Goal: Information Seeking & Learning: Compare options

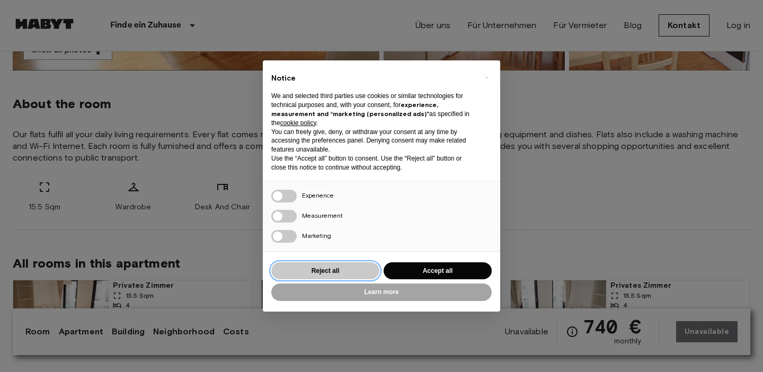
click at [339, 271] on button "Reject all" at bounding box center [325, 270] width 108 height 17
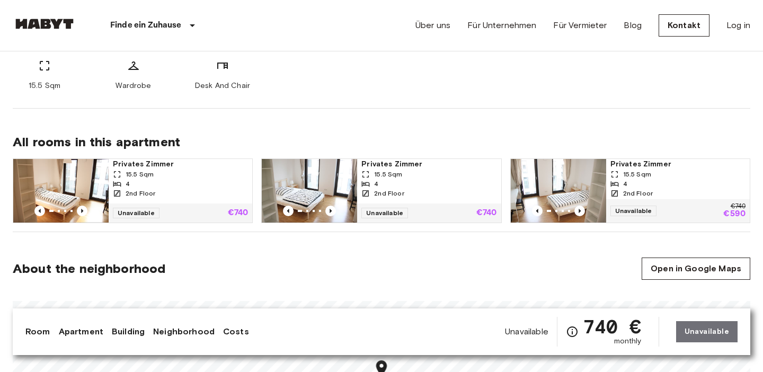
scroll to position [471, 0]
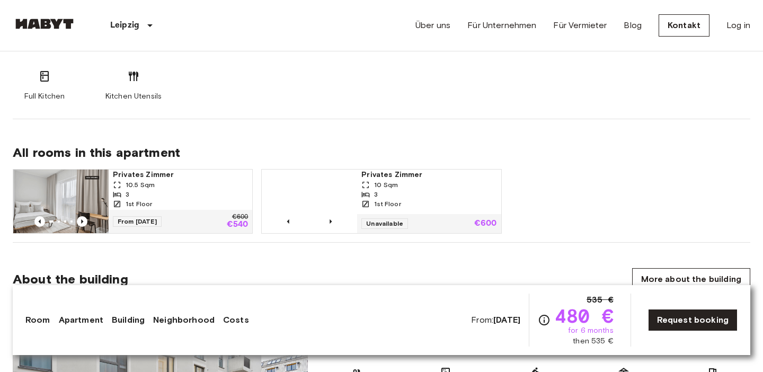
scroll to position [673, 0]
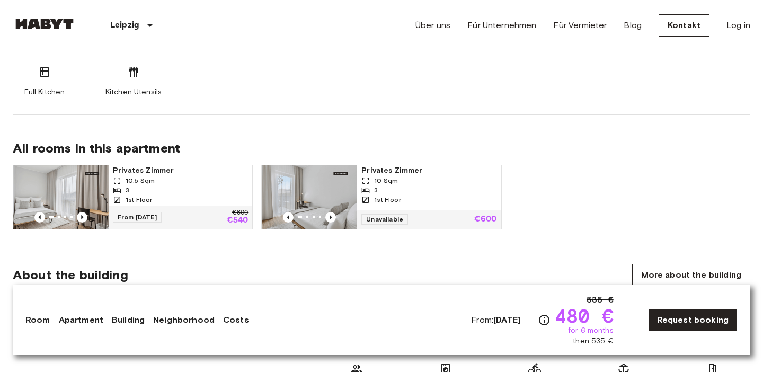
scroll to position [669, 0]
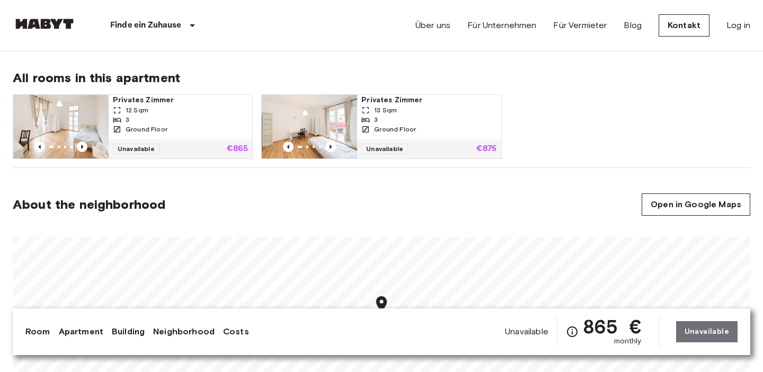
scroll to position [534, 0]
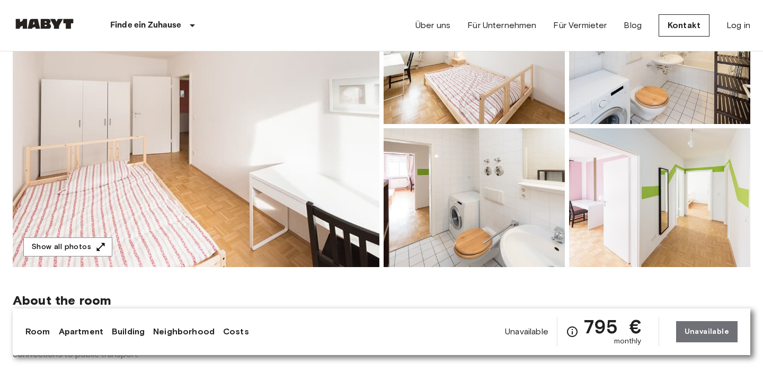
scroll to position [133, 0]
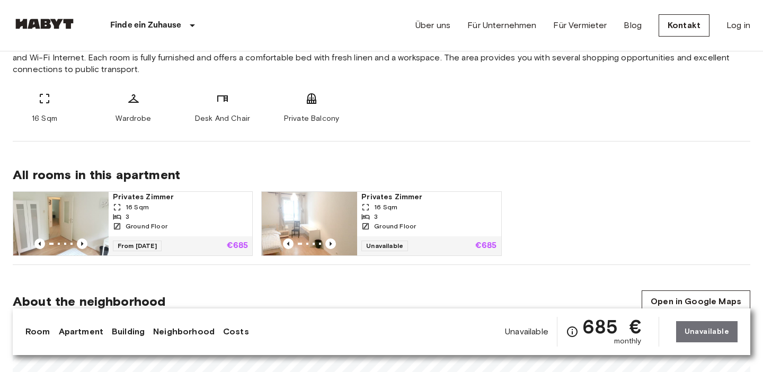
scroll to position [440, 0]
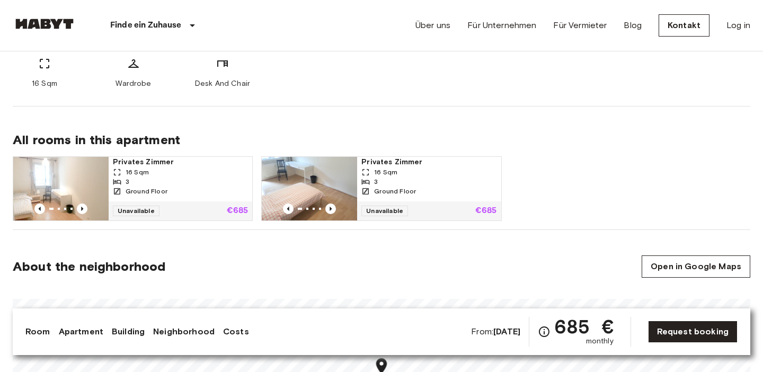
scroll to position [477, 0]
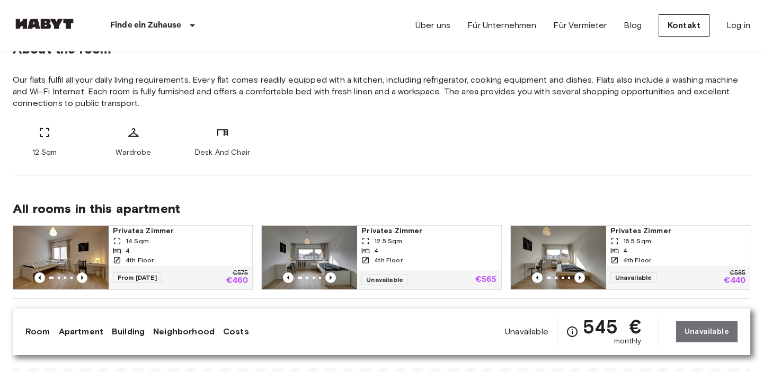
scroll to position [436, 0]
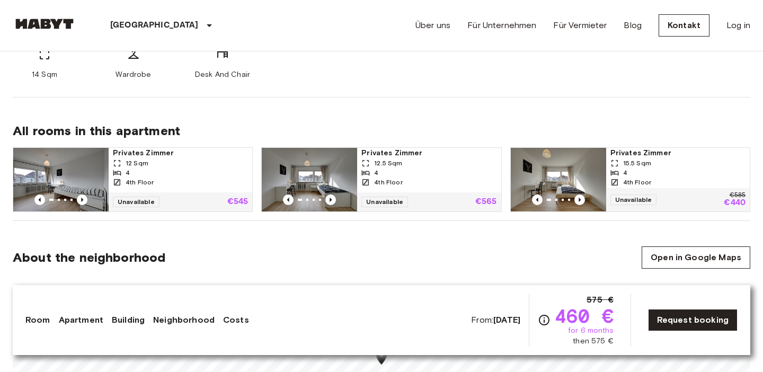
scroll to position [515, 0]
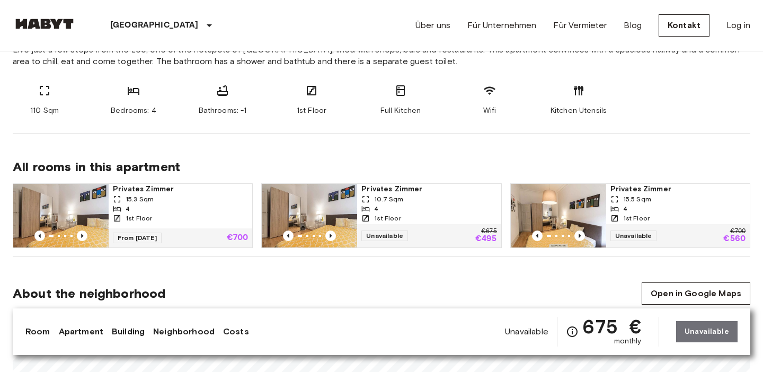
scroll to position [434, 0]
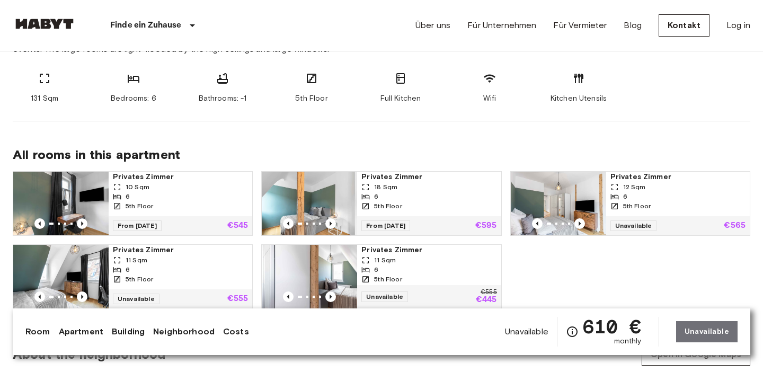
scroll to position [455, 0]
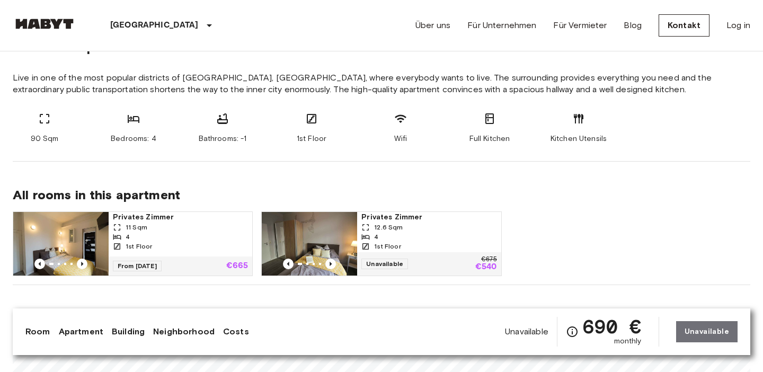
scroll to position [413, 0]
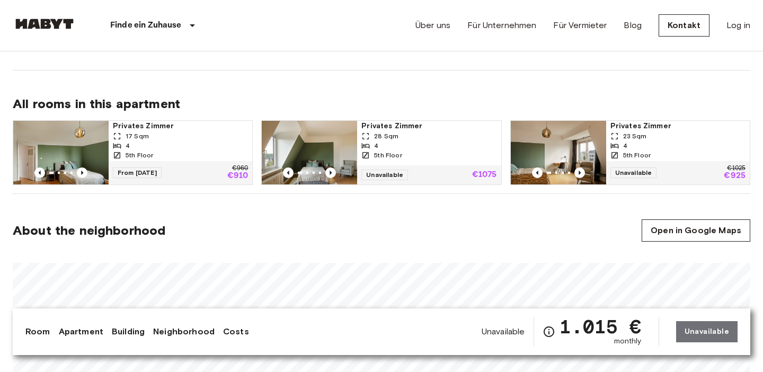
scroll to position [505, 0]
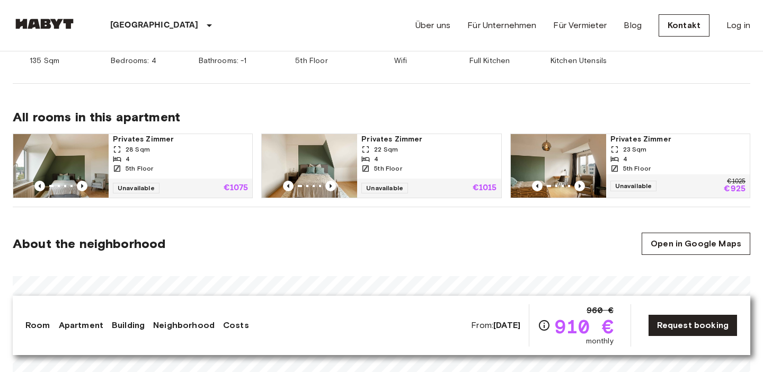
scroll to position [496, 0]
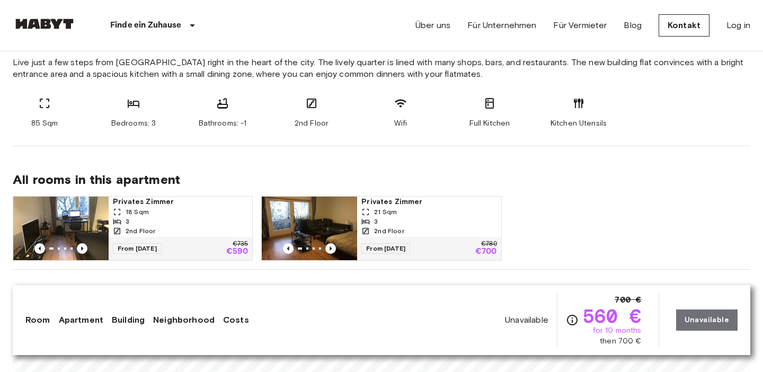
scroll to position [433, 0]
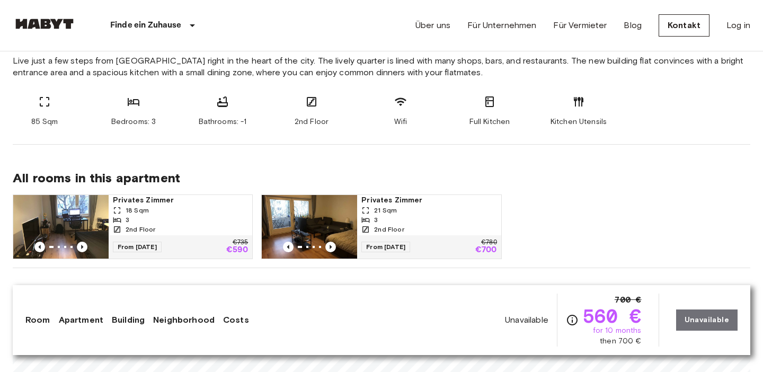
click at [171, 243] on div "From 19 Oct 25 €735 €590" at bounding box center [181, 246] width 144 height 23
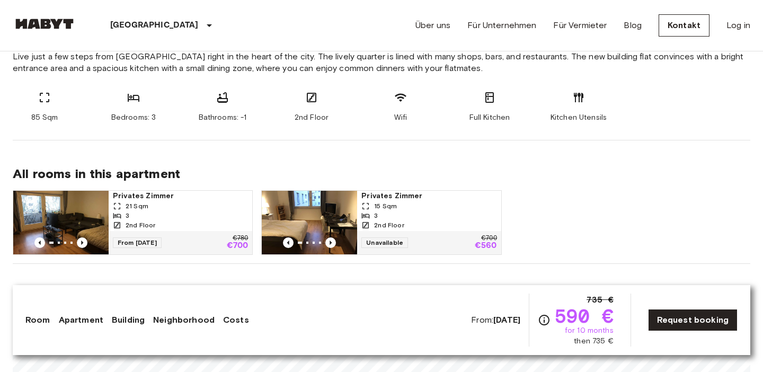
scroll to position [441, 0]
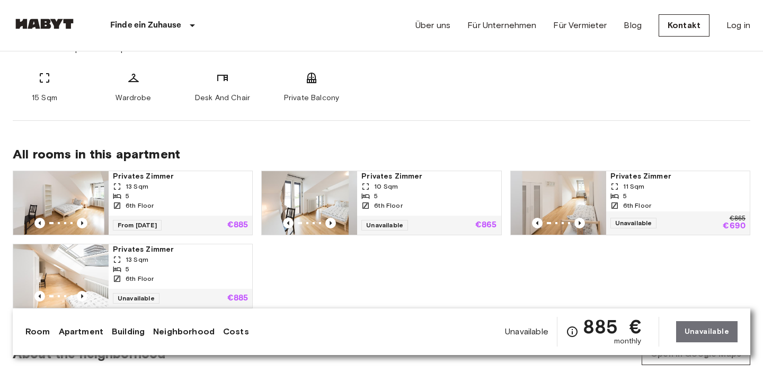
scroll to position [459, 0]
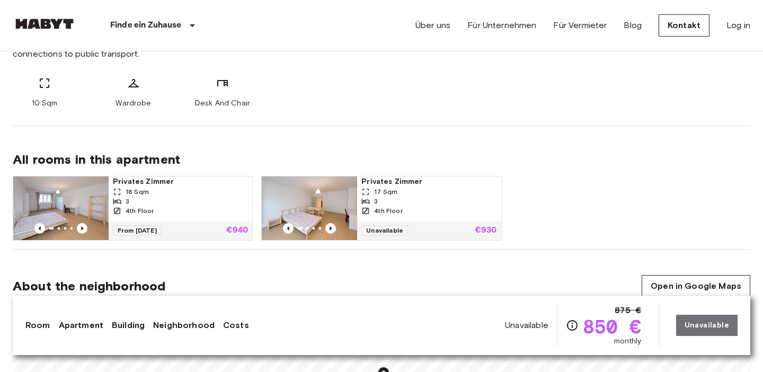
scroll to position [453, 0]
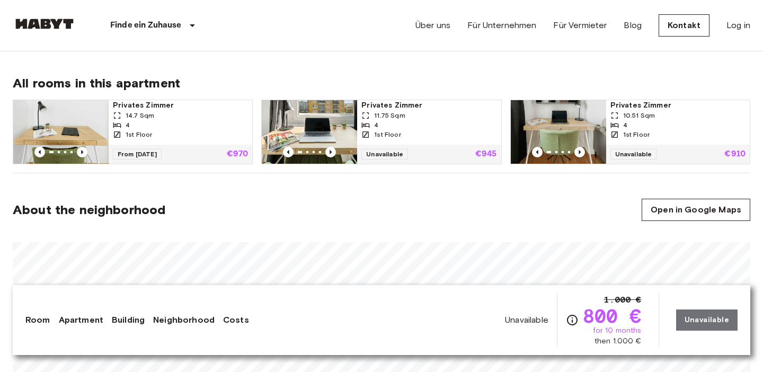
scroll to position [526, 0]
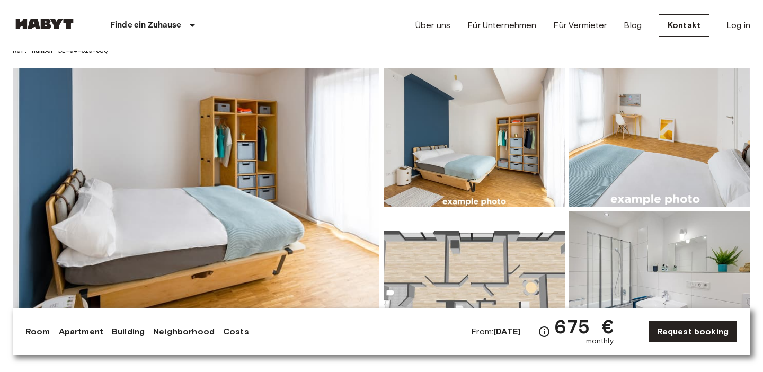
scroll to position [47, 0]
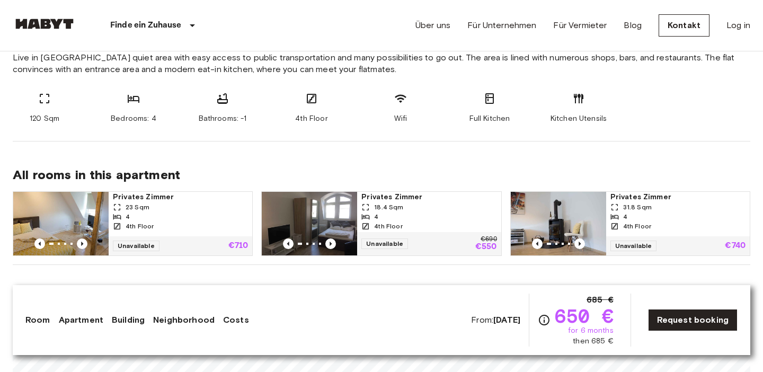
scroll to position [438, 0]
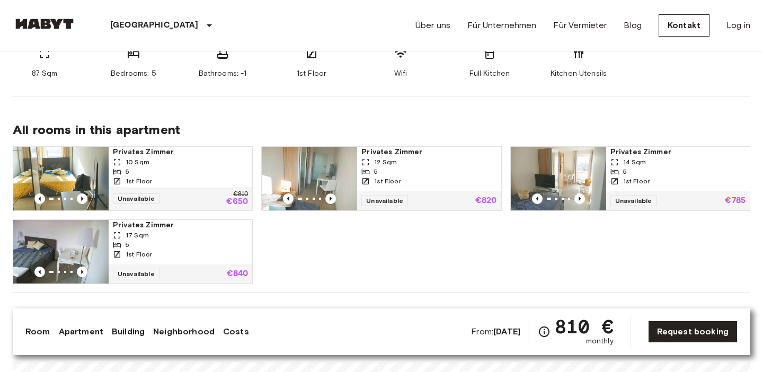
scroll to position [477, 0]
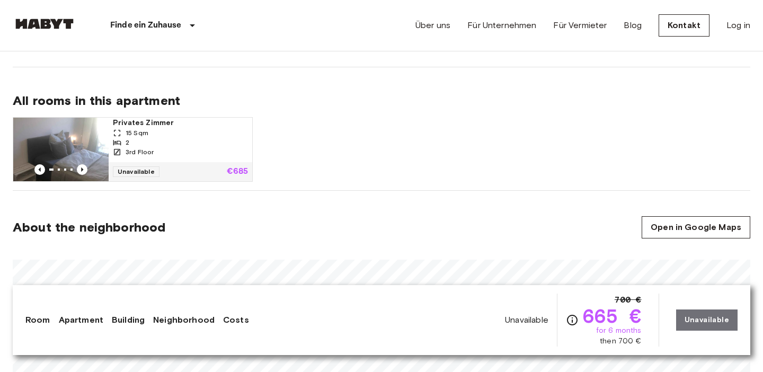
scroll to position [540, 0]
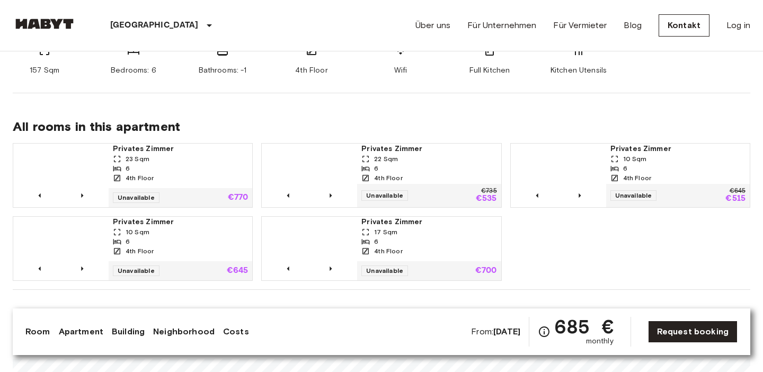
scroll to position [476, 0]
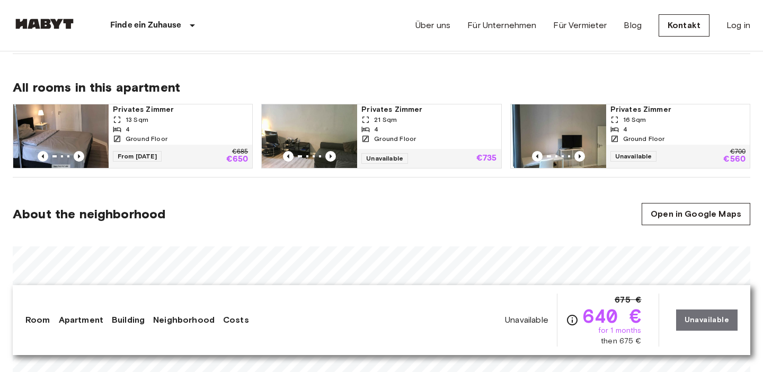
scroll to position [514, 0]
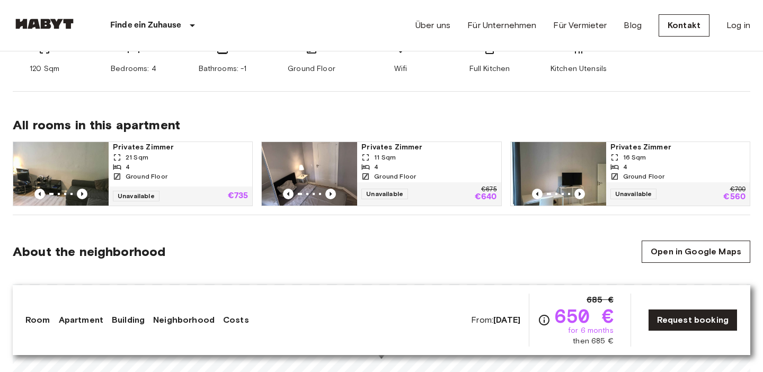
scroll to position [484, 0]
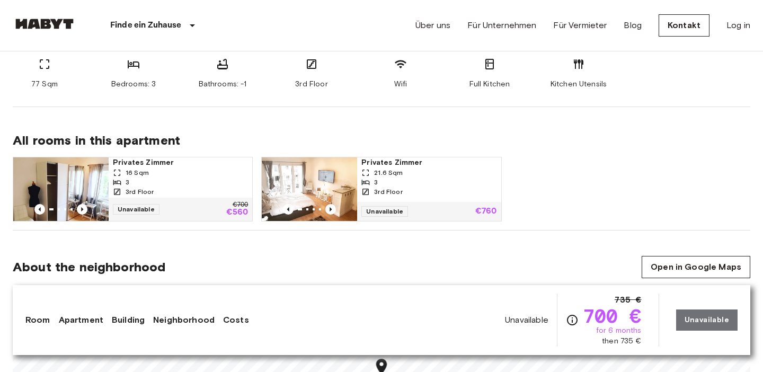
scroll to position [467, 0]
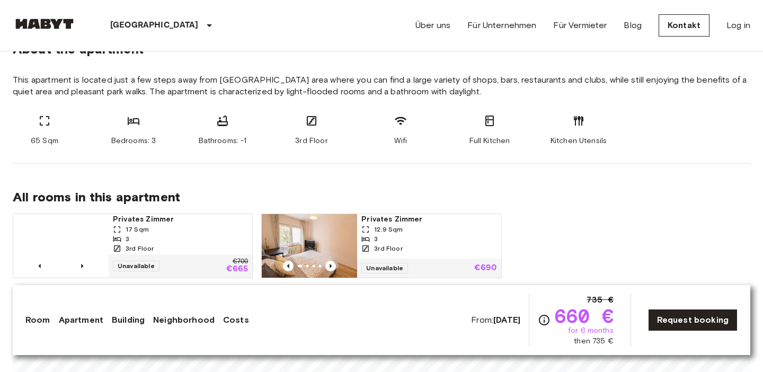
scroll to position [421, 0]
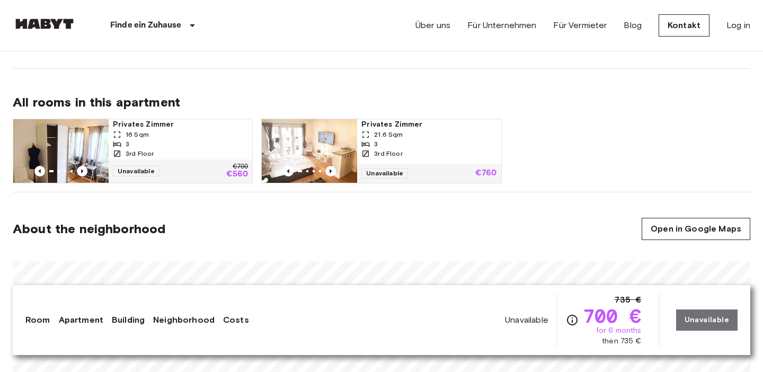
scroll to position [510, 0]
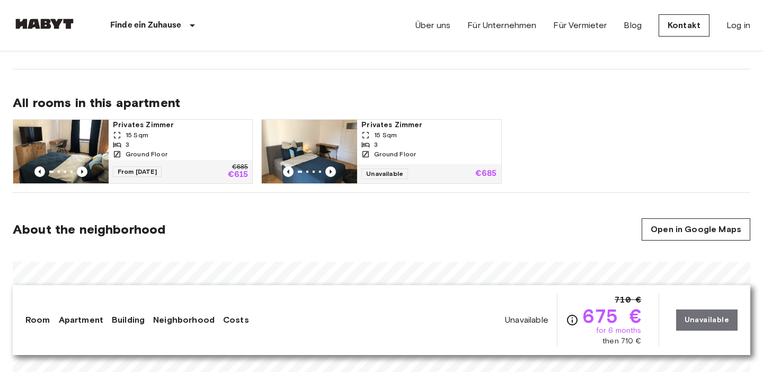
scroll to position [508, 0]
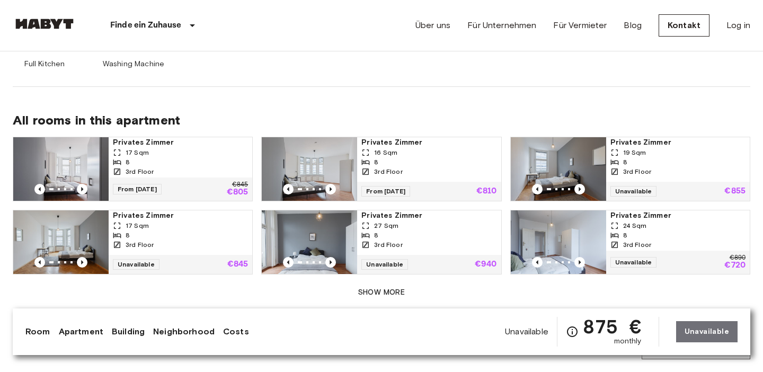
scroll to position [685, 0]
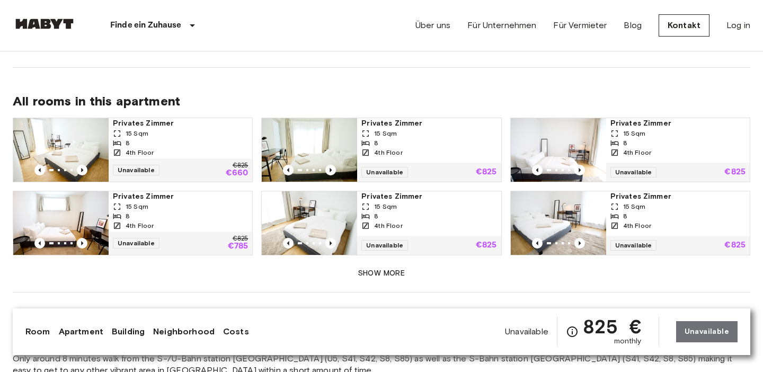
scroll to position [703, 0]
click at [374, 263] on button "Show more" at bounding box center [382, 273] width 738 height 20
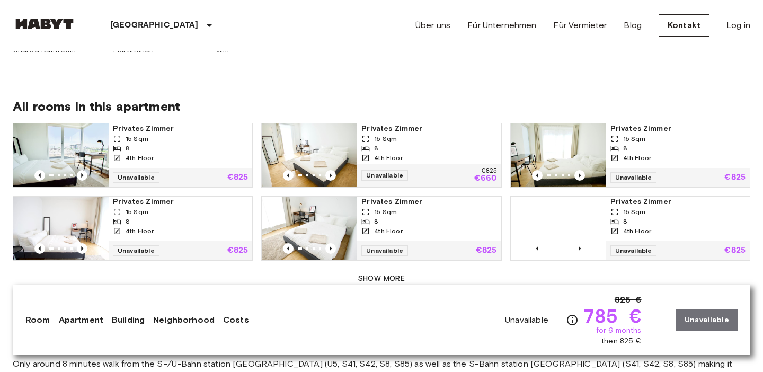
scroll to position [710, 0]
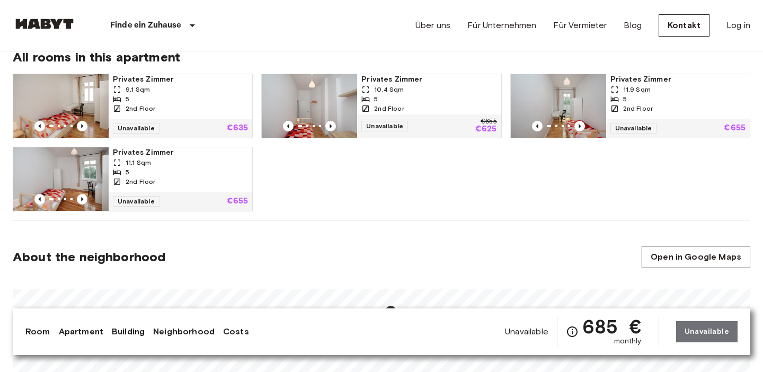
scroll to position [558, 0]
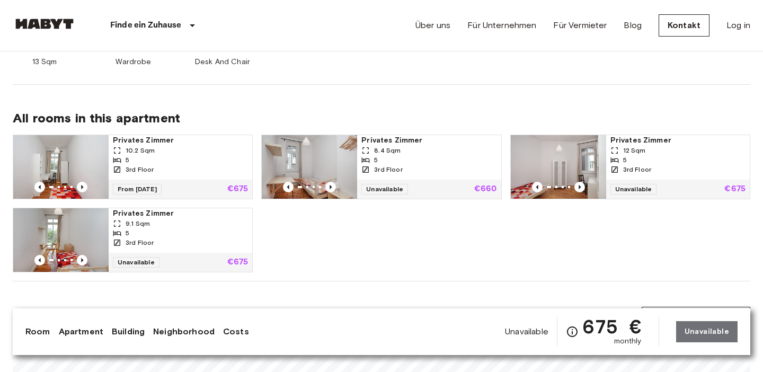
scroll to position [483, 0]
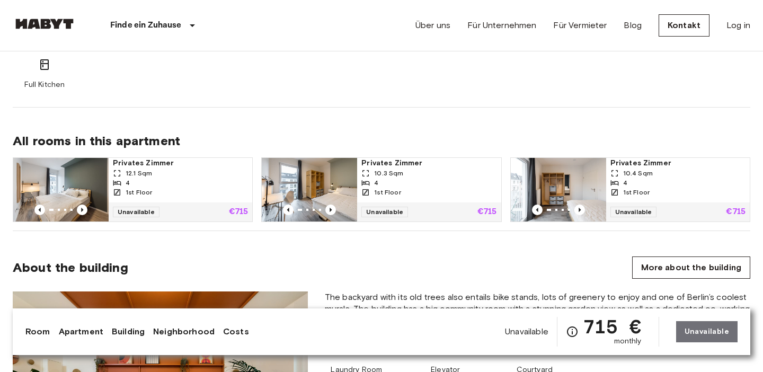
scroll to position [670, 0]
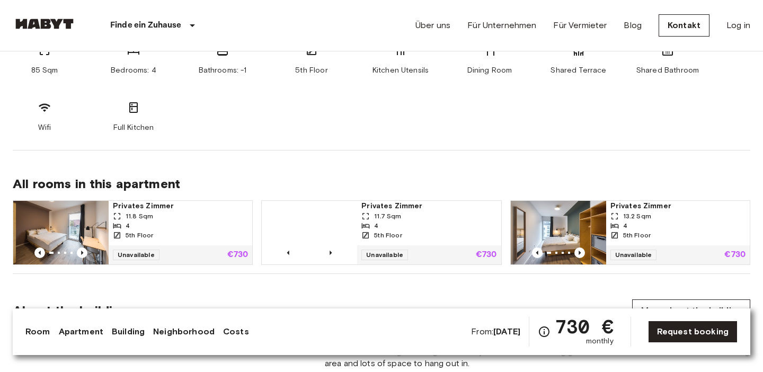
scroll to position [621, 0]
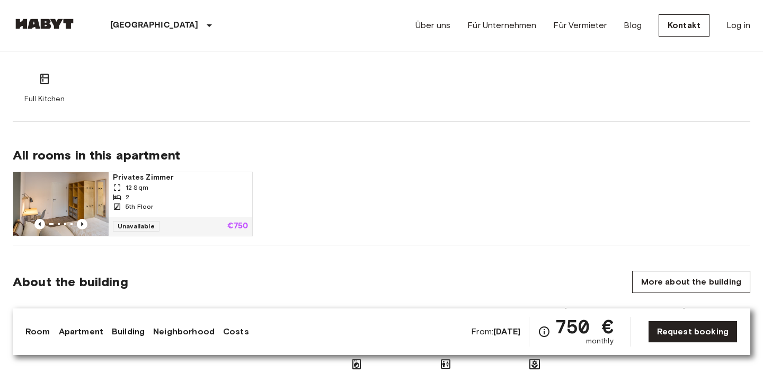
scroll to position [650, 0]
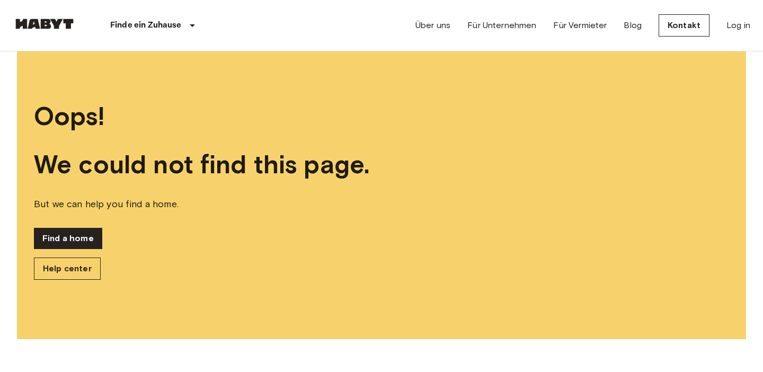
scroll to position [71, 0]
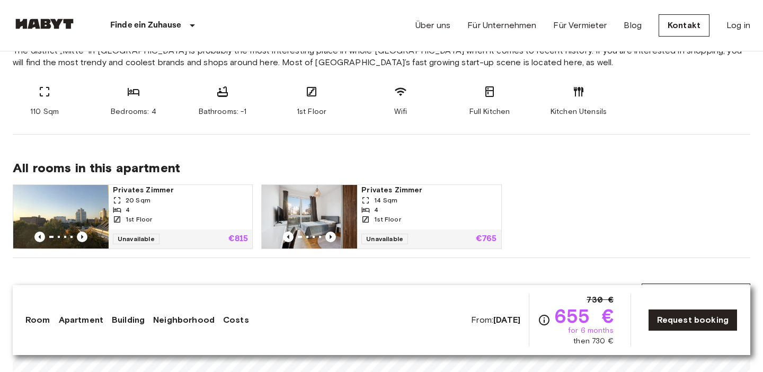
scroll to position [452, 0]
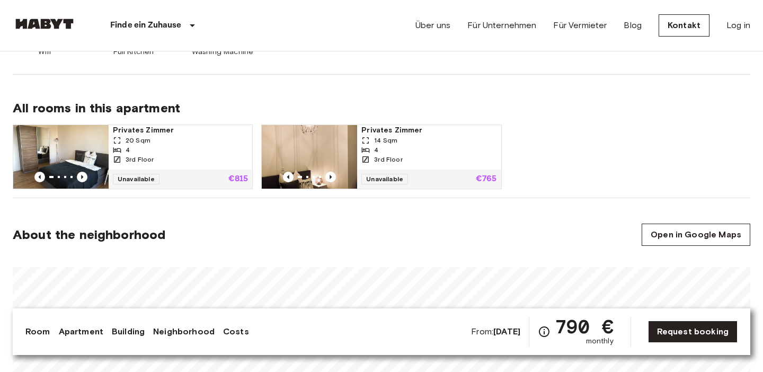
scroll to position [556, 0]
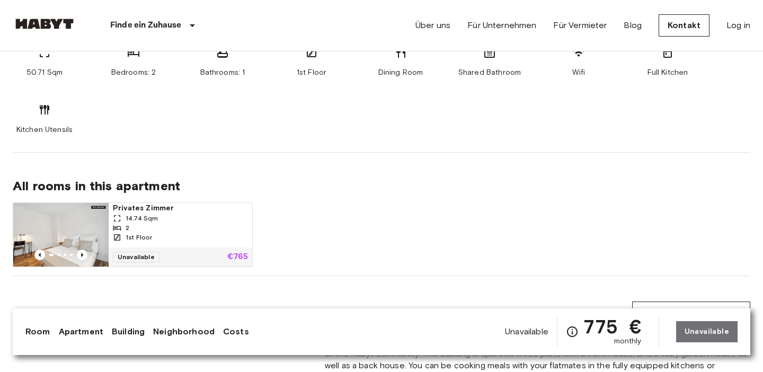
scroll to position [631, 0]
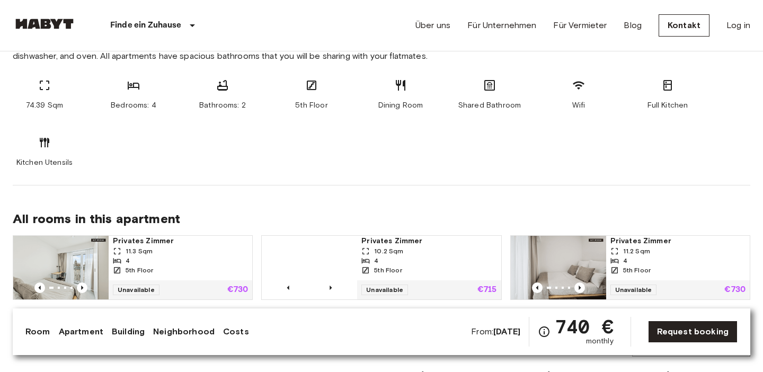
scroll to position [615, 0]
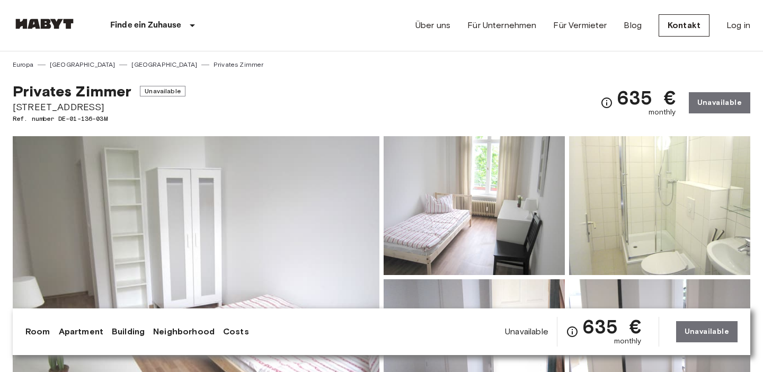
click at [376, 95] on div "Privates Zimmer Unavailable Adolfstraße 24 Ref. number DE-01-136-03M 635 € mont…" at bounding box center [382, 96] width 738 height 54
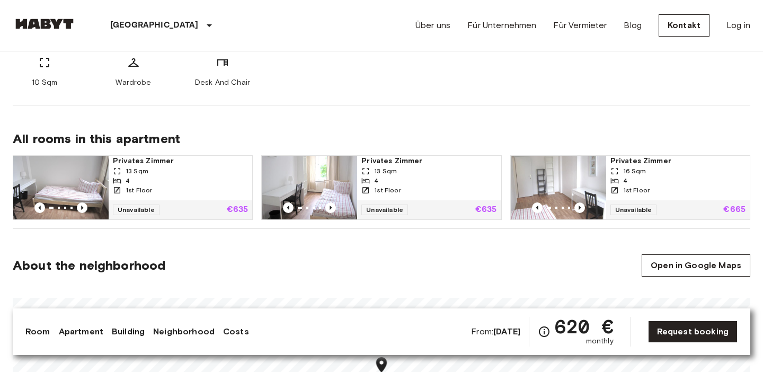
scroll to position [473, 0]
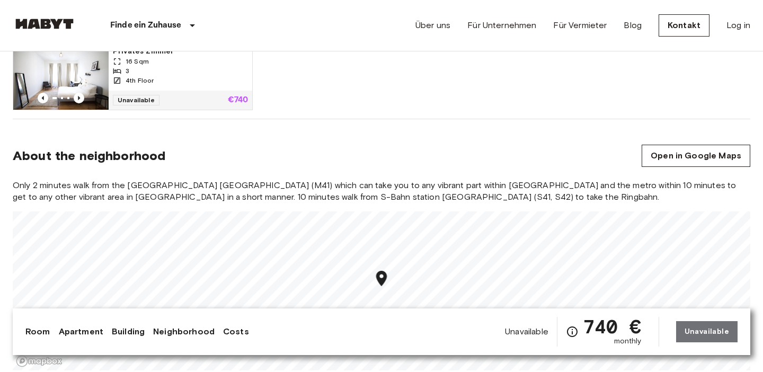
scroll to position [746, 0]
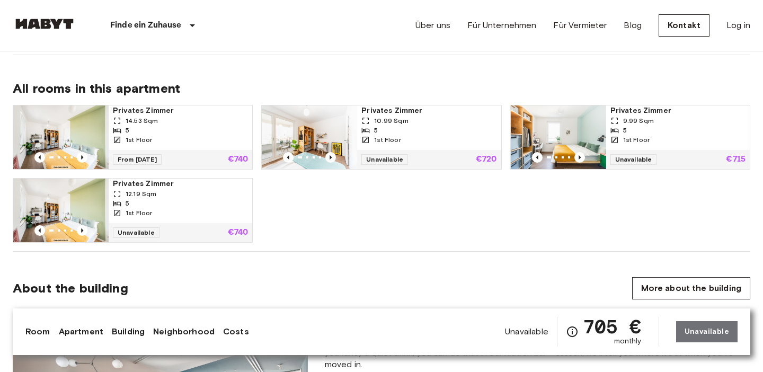
scroll to position [672, 0]
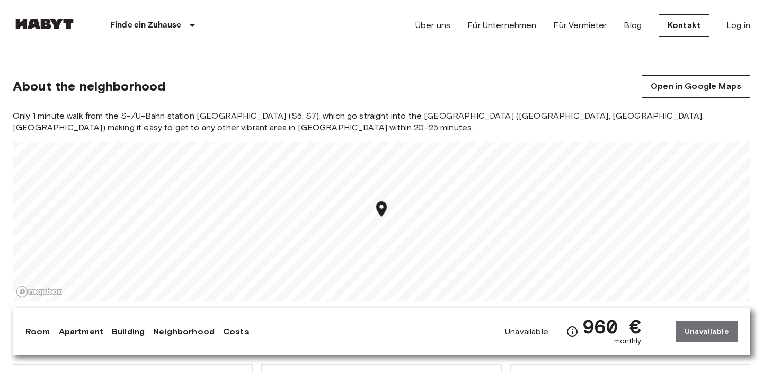
scroll to position [563, 0]
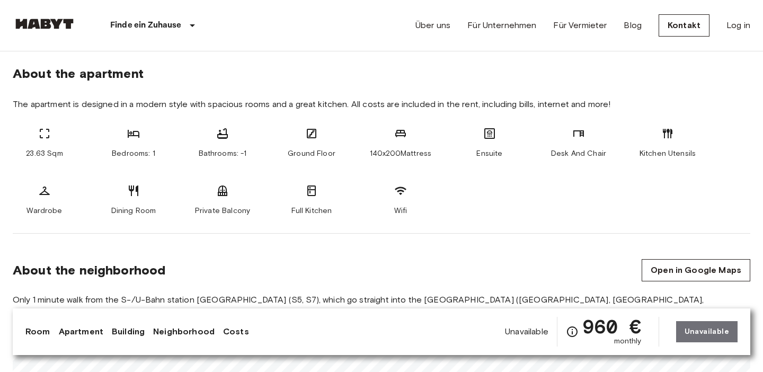
scroll to position [377, 0]
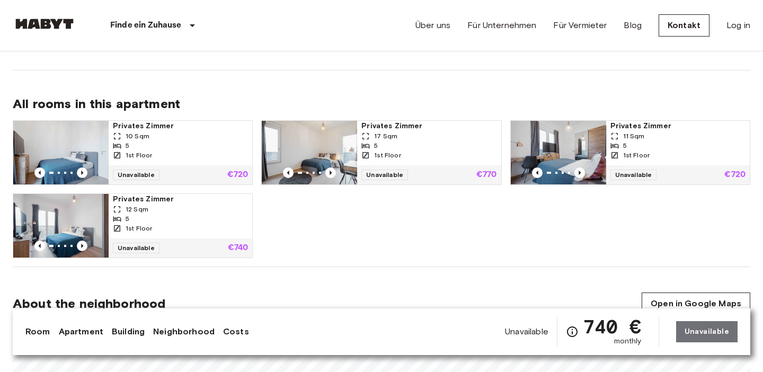
scroll to position [557, 0]
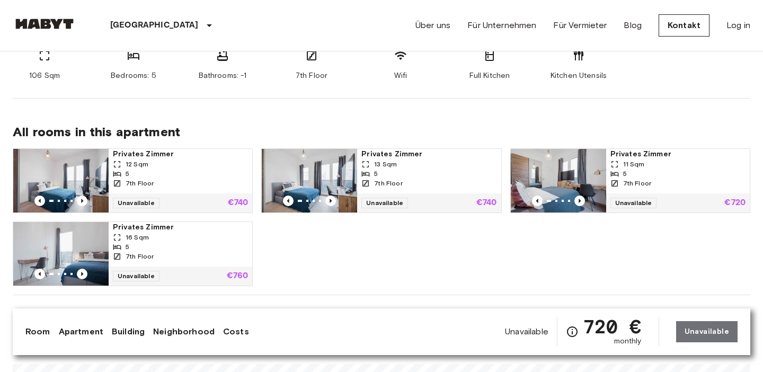
scroll to position [467, 0]
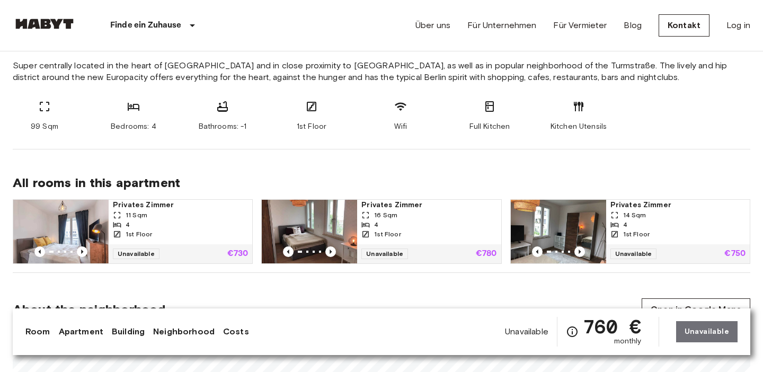
scroll to position [430, 0]
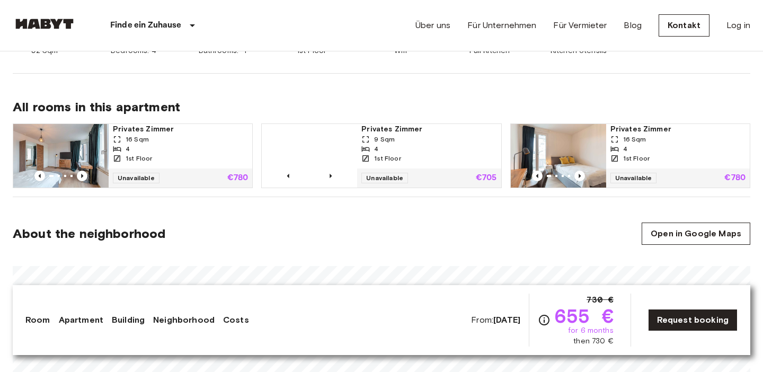
scroll to position [509, 0]
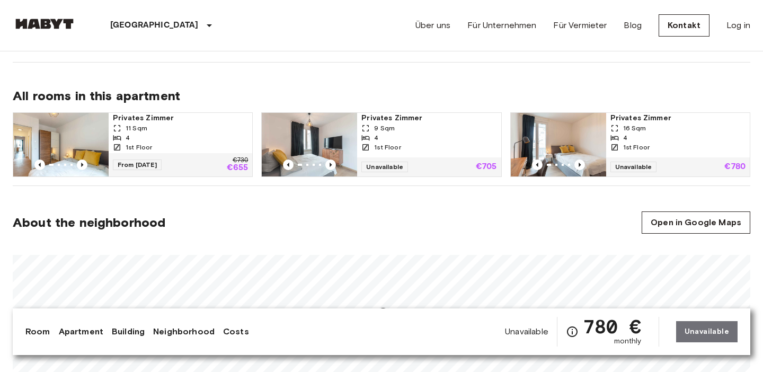
scroll to position [506, 0]
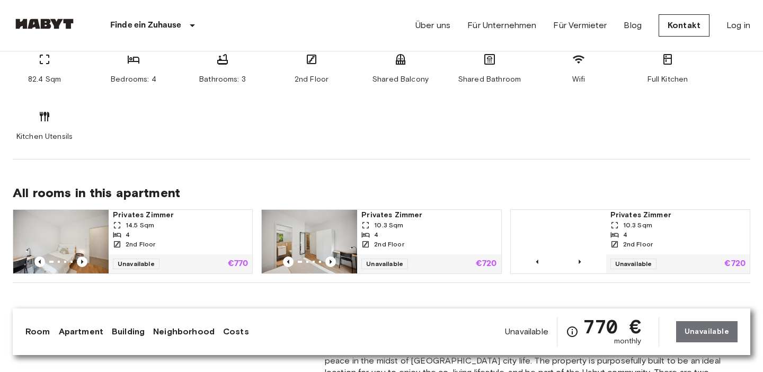
scroll to position [664, 0]
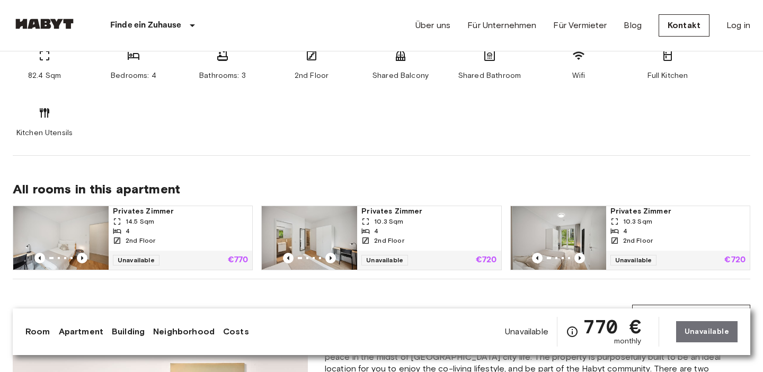
scroll to position [646, 0]
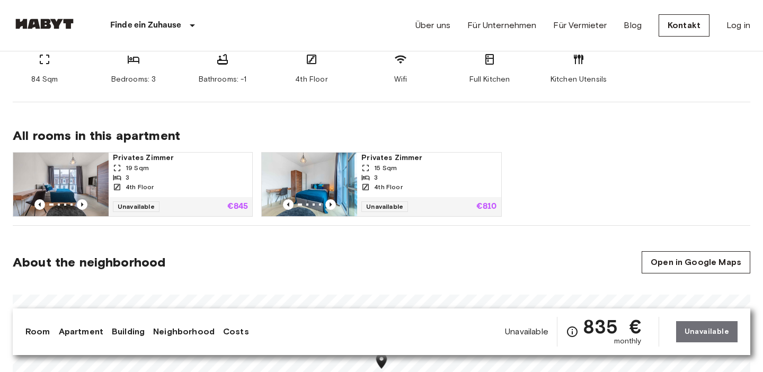
scroll to position [464, 0]
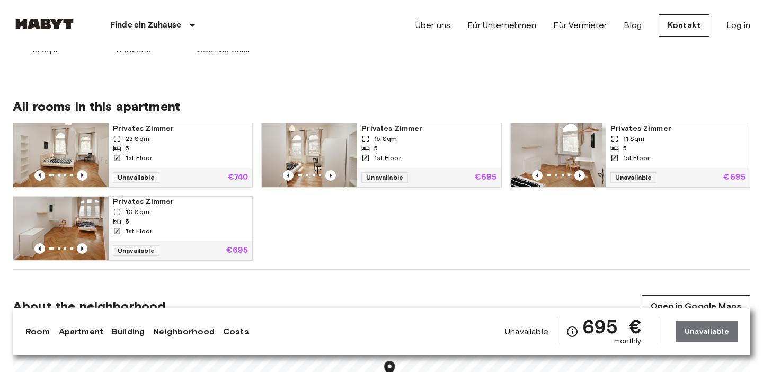
scroll to position [507, 0]
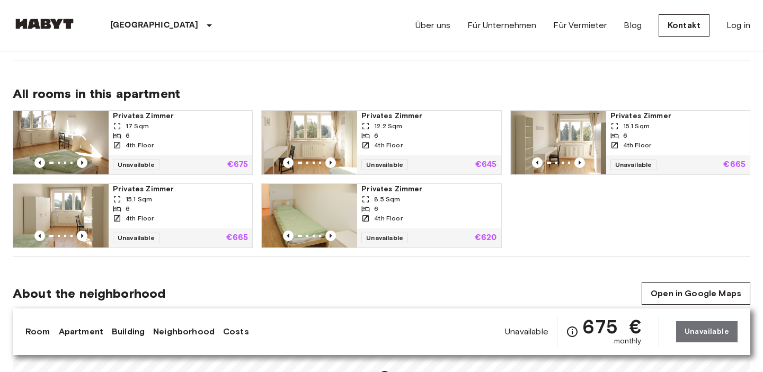
scroll to position [518, 0]
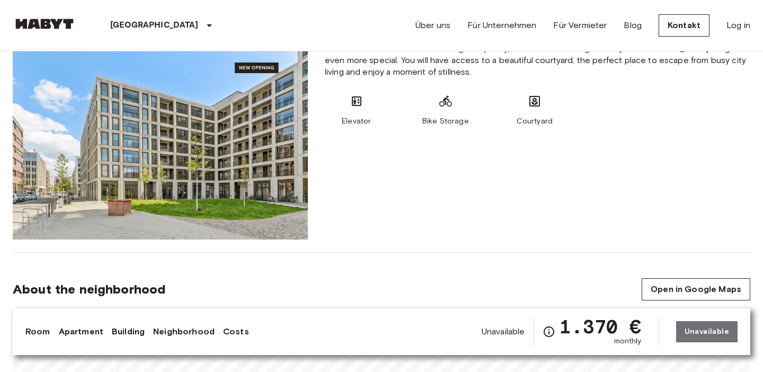
scroll to position [647, 0]
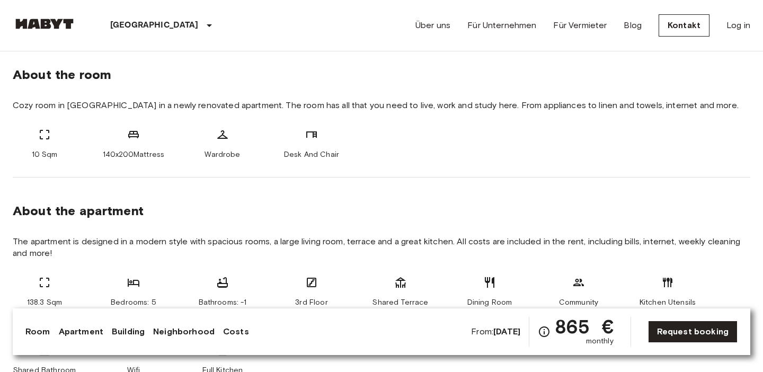
scroll to position [371, 0]
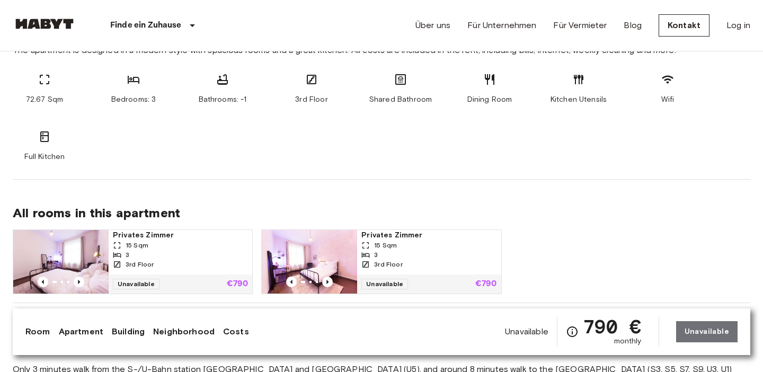
scroll to position [570, 0]
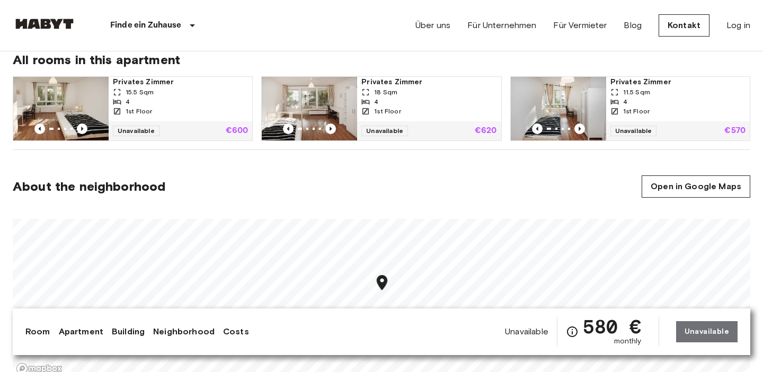
scroll to position [552, 0]
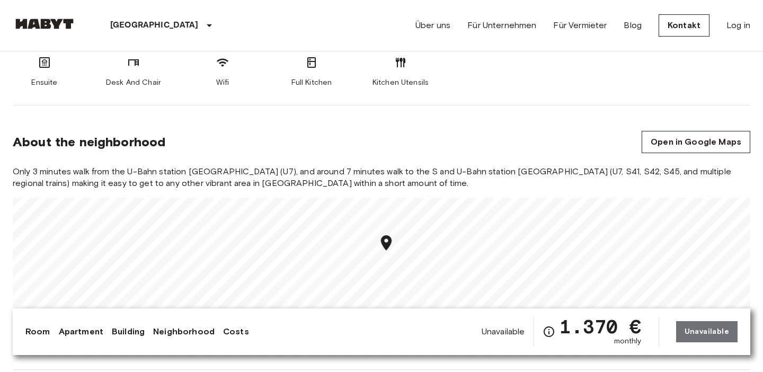
scroll to position [512, 0]
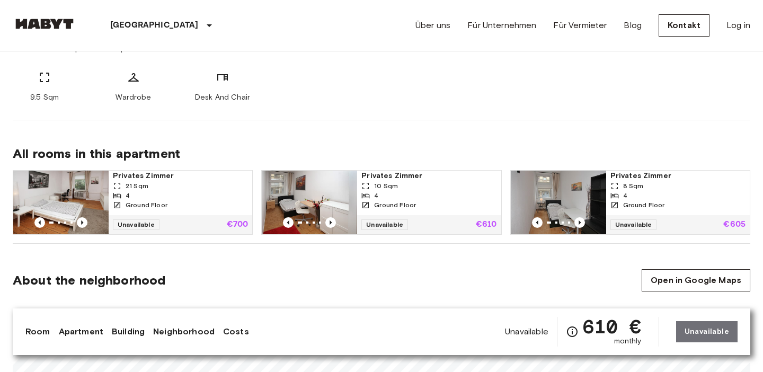
scroll to position [450, 0]
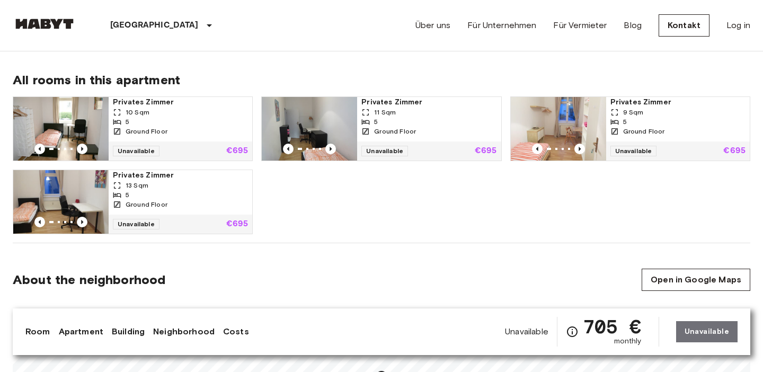
scroll to position [519, 0]
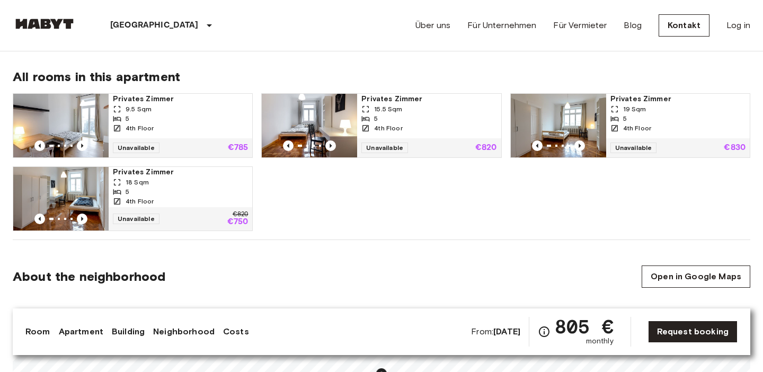
scroll to position [533, 0]
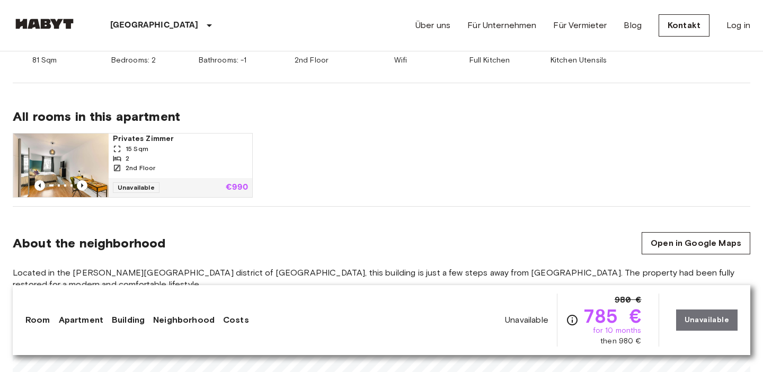
scroll to position [501, 0]
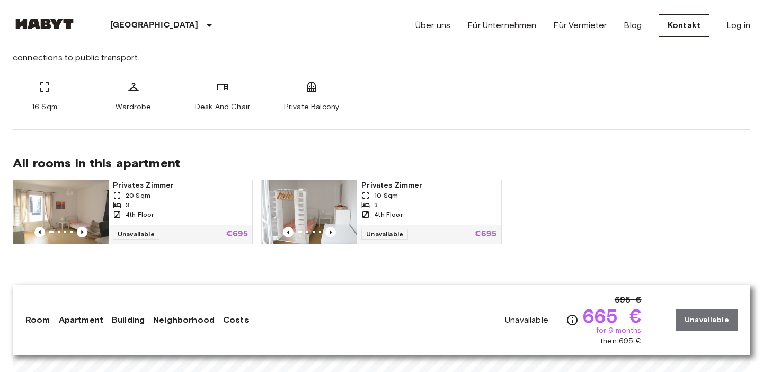
scroll to position [459, 0]
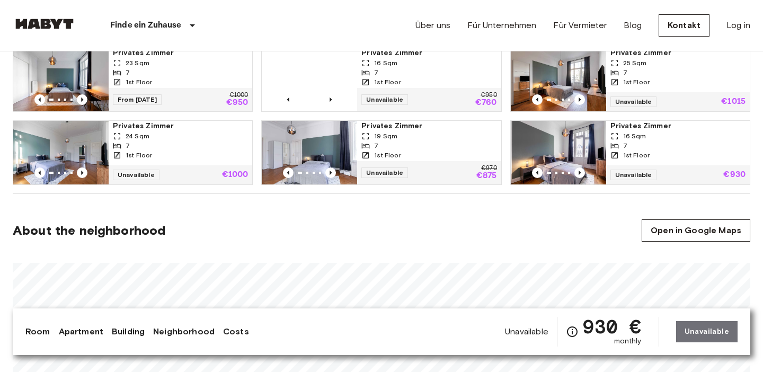
scroll to position [571, 0]
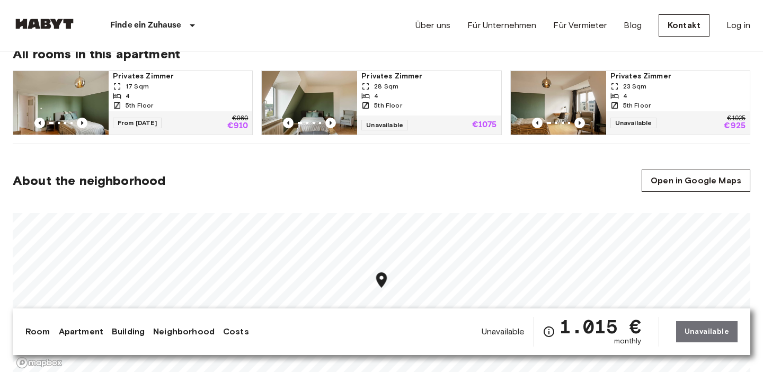
scroll to position [556, 0]
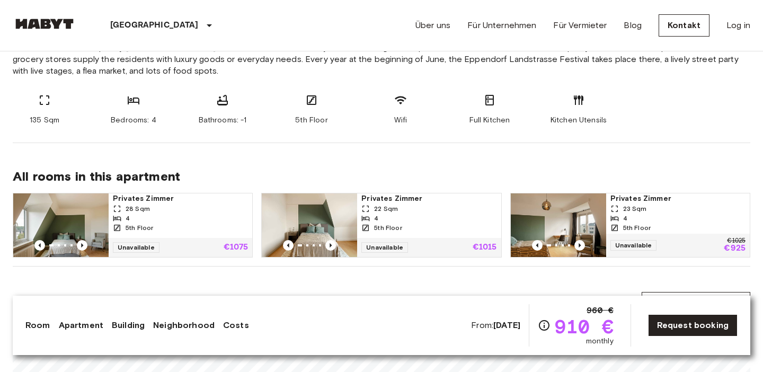
scroll to position [436, 0]
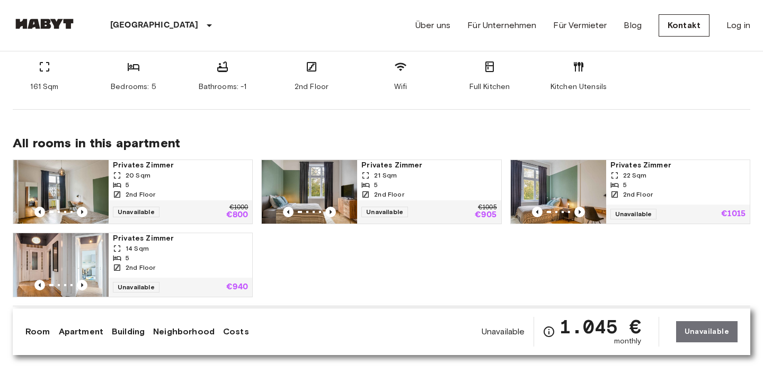
scroll to position [477, 0]
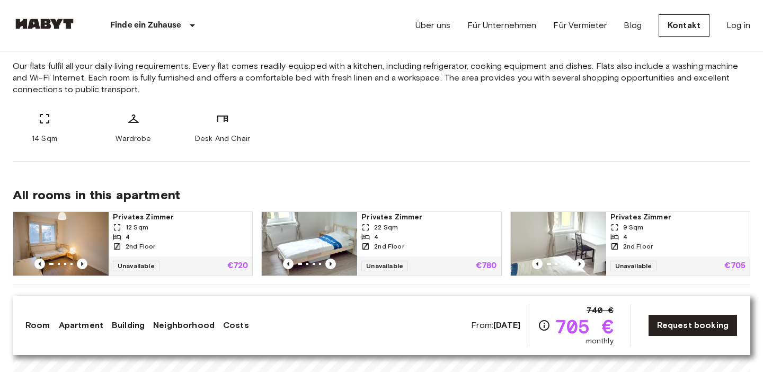
scroll to position [424, 0]
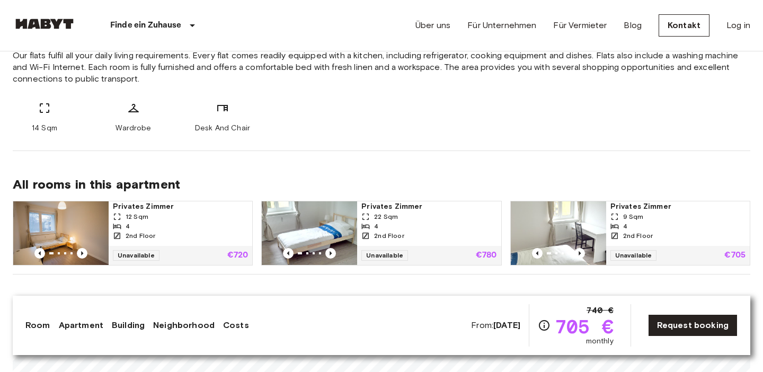
scroll to position [428, 0]
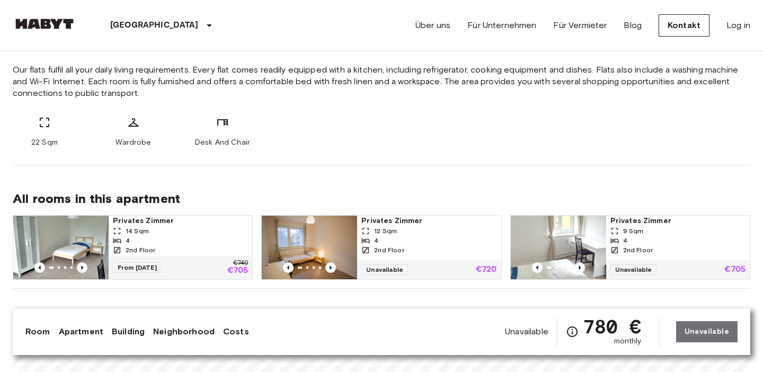
scroll to position [416, 0]
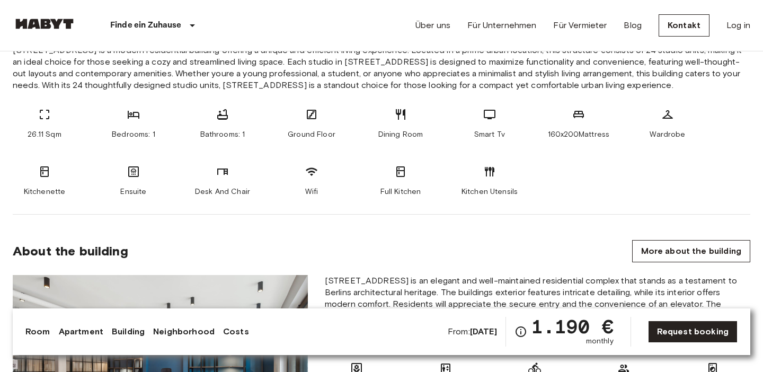
scroll to position [458, 0]
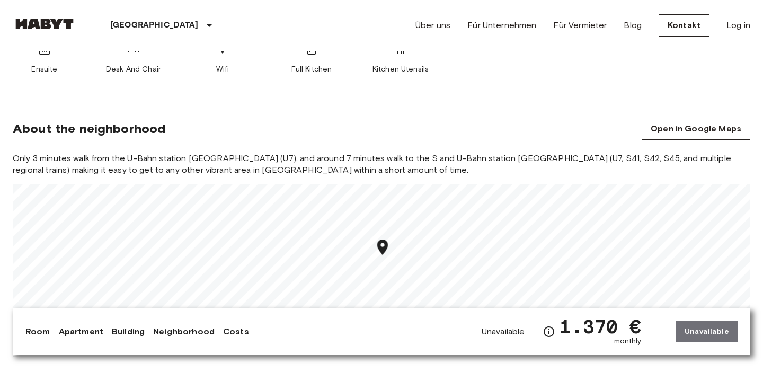
scroll to position [524, 0]
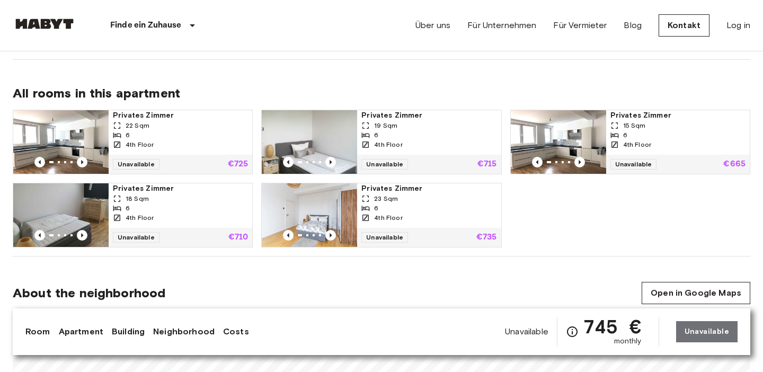
scroll to position [509, 0]
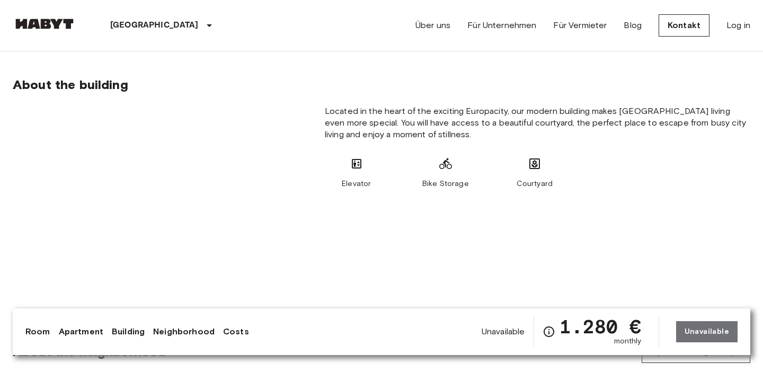
scroll to position [575, 0]
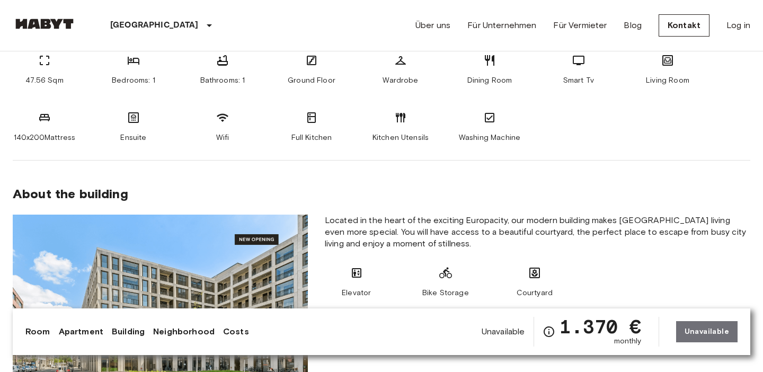
scroll to position [486, 0]
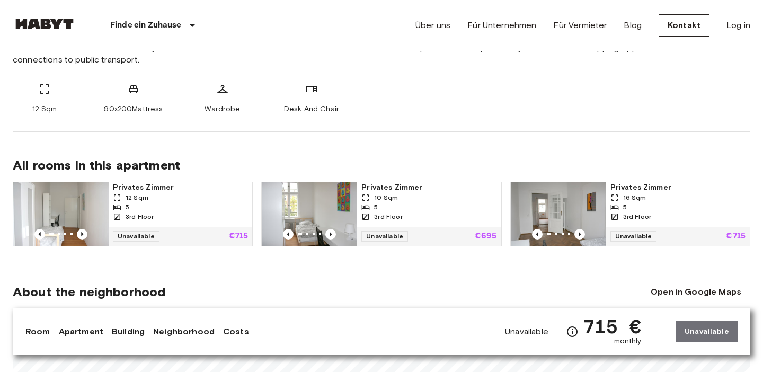
scroll to position [449, 0]
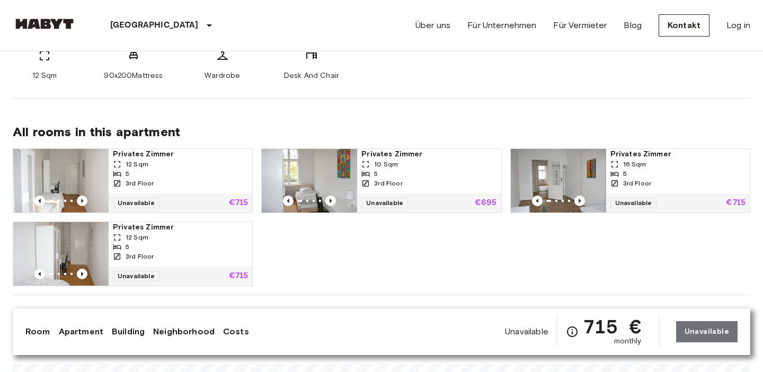
scroll to position [480, 0]
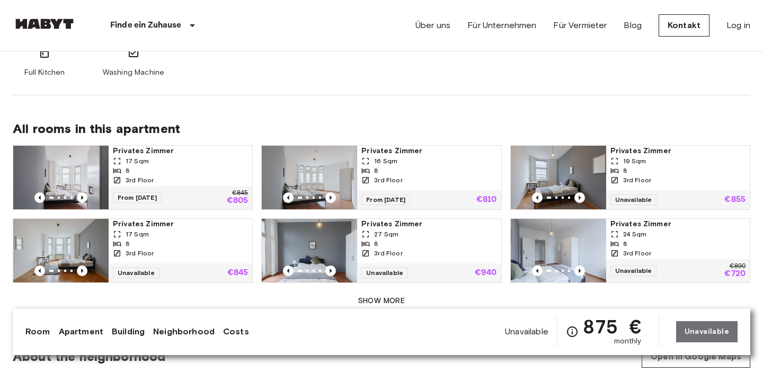
scroll to position [679, 0]
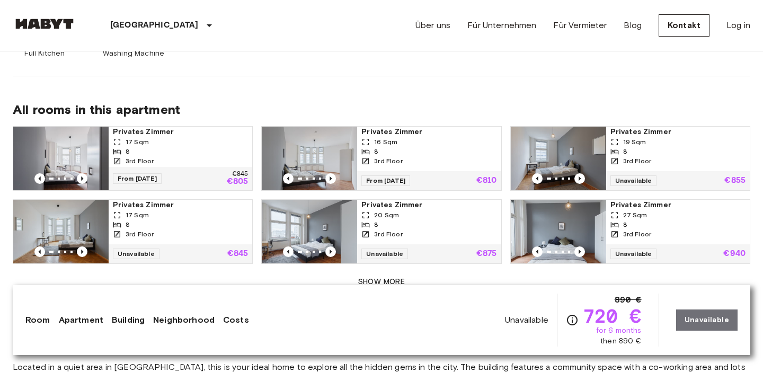
scroll to position [717, 0]
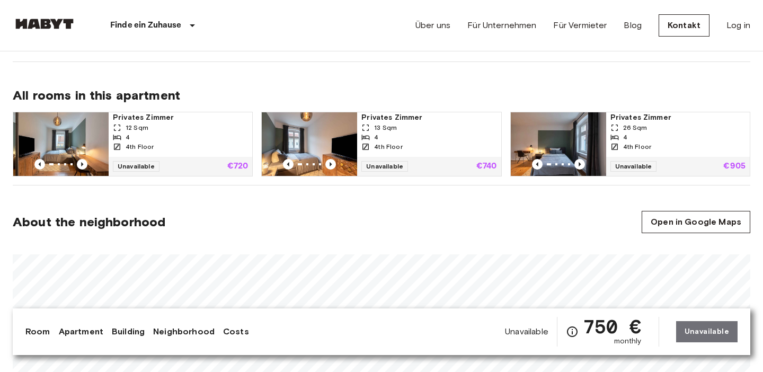
scroll to position [517, 0]
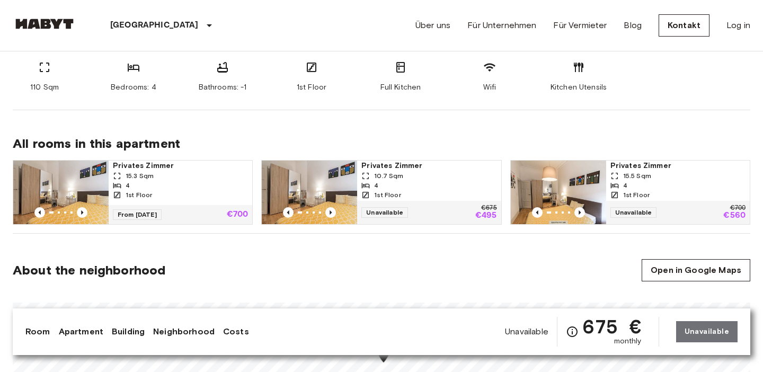
scroll to position [467, 0]
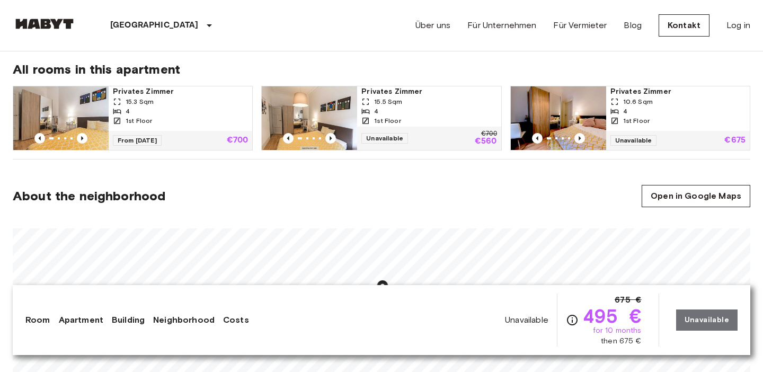
scroll to position [543, 0]
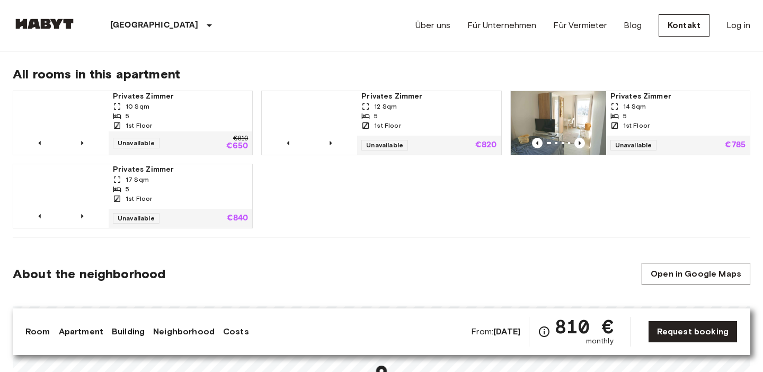
scroll to position [530, 0]
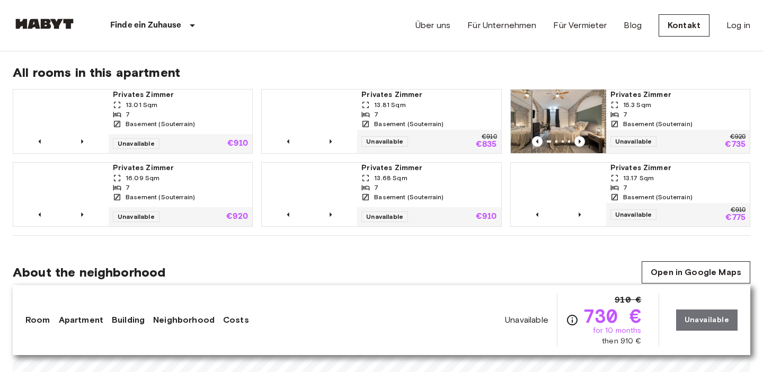
scroll to position [698, 0]
